Goal: Task Accomplishment & Management: Use online tool/utility

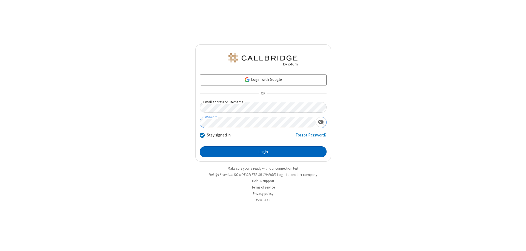
click at [263, 152] on button "Login" at bounding box center [263, 151] width 127 height 11
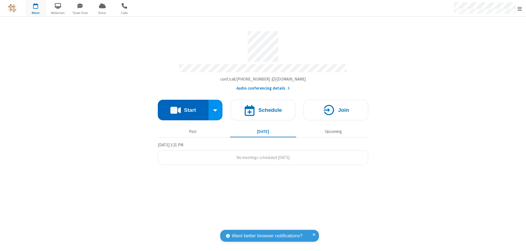
click at [183, 107] on button "Start" at bounding box center [183, 110] width 51 height 21
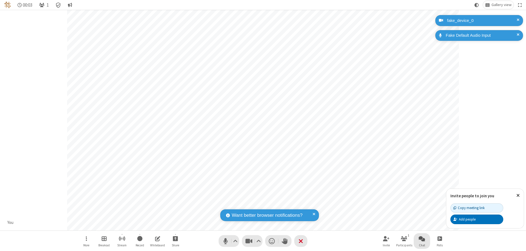
click at [422, 238] on span "Open chat" at bounding box center [422, 238] width 7 height 7
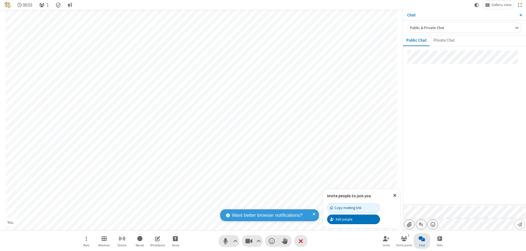
type input "C:\fakepath\doc_test.docx"
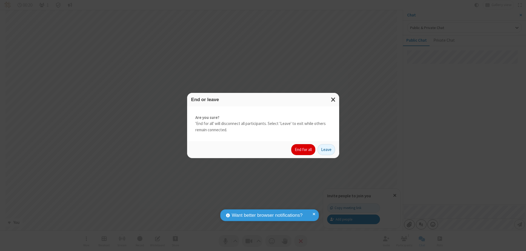
click at [304, 150] on button "End for all" at bounding box center [303, 149] width 24 height 11
